Goal: Navigation & Orientation: Find specific page/section

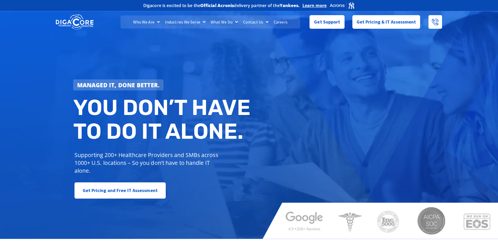
click at [281, 21] on link "Careers" at bounding box center [280, 21] width 19 height 13
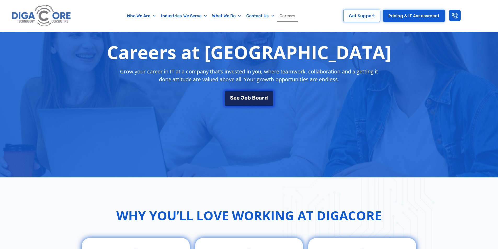
click at [250, 96] on span "b" at bounding box center [248, 97] width 3 height 5
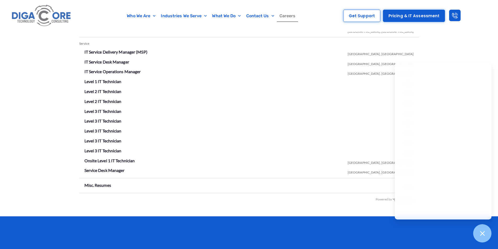
scroll to position [972, 0]
